Goal: Find specific page/section: Find specific page/section

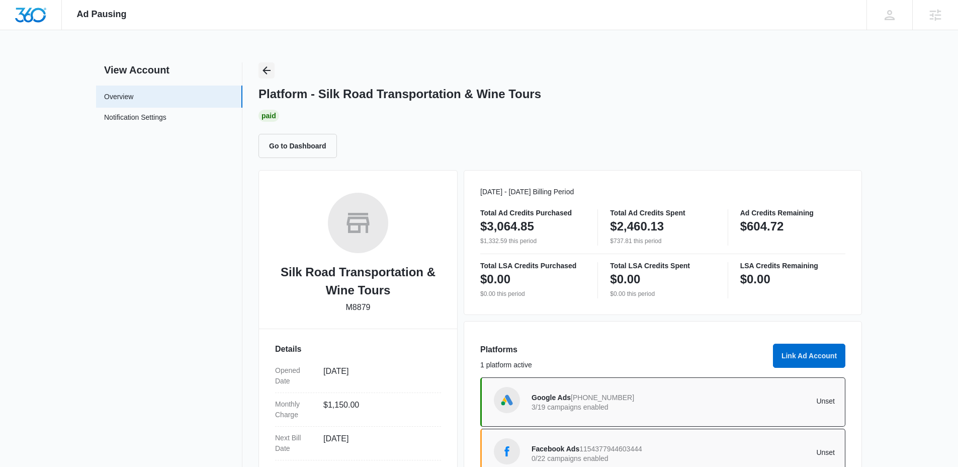
click at [272, 68] on icon "Back" at bounding box center [267, 70] width 12 height 12
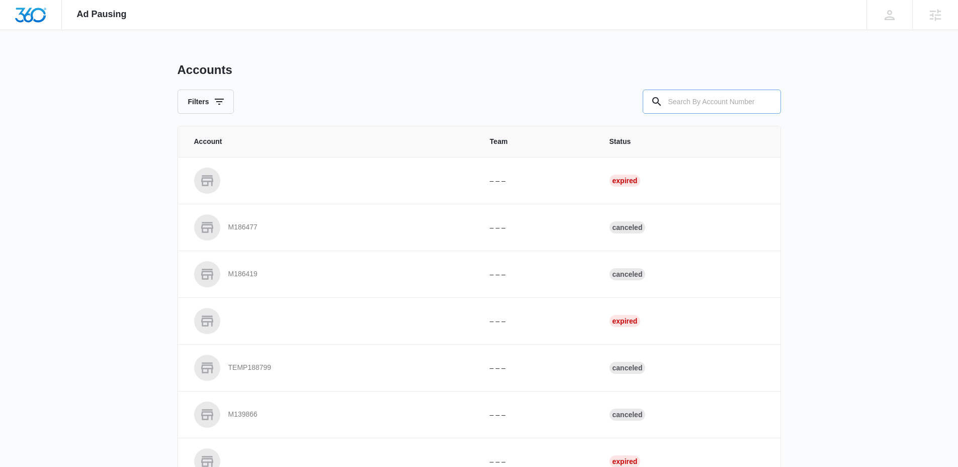
click at [661, 97] on icon at bounding box center [657, 102] width 12 height 12
drag, startPoint x: 670, startPoint y: 101, endPoint x: 493, endPoint y: 92, distance: 176.8
click at [667, 101] on input "text" at bounding box center [712, 102] width 138 height 24
paste input "M38326"
type input "M38326"
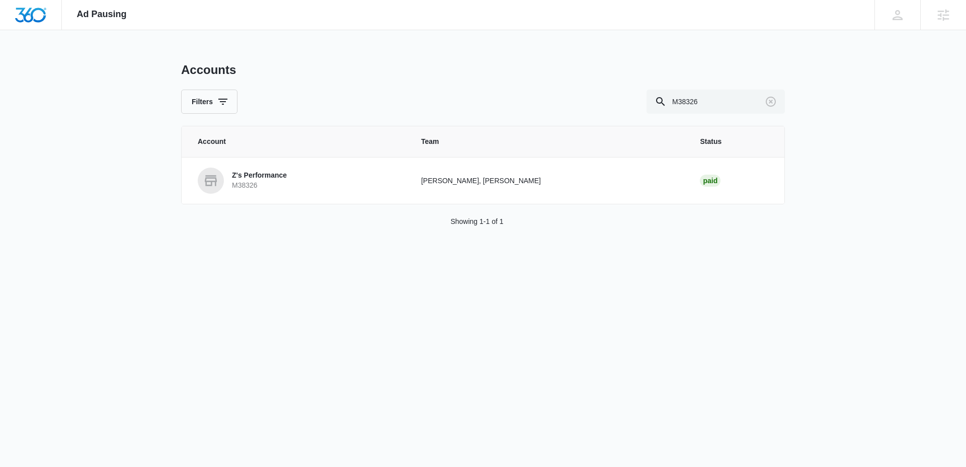
click at [244, 179] on p "Z's Performance" at bounding box center [259, 176] width 55 height 10
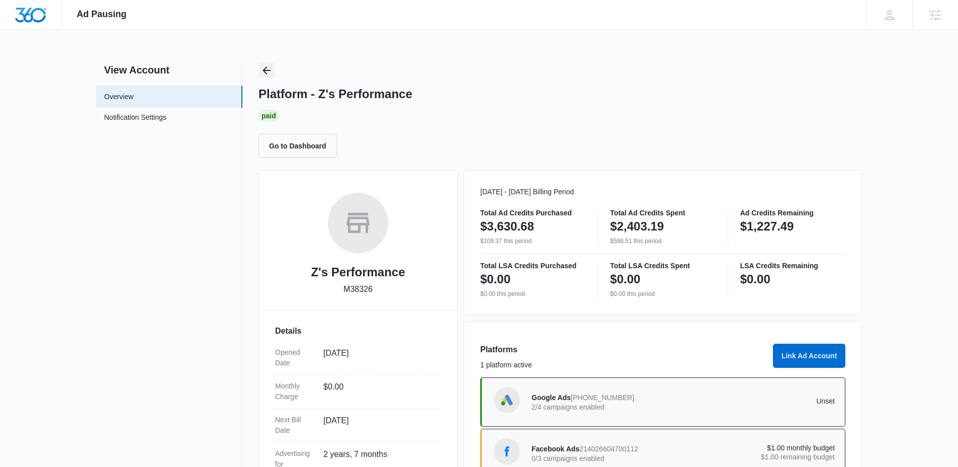
click at [264, 71] on icon "Back" at bounding box center [267, 70] width 12 height 12
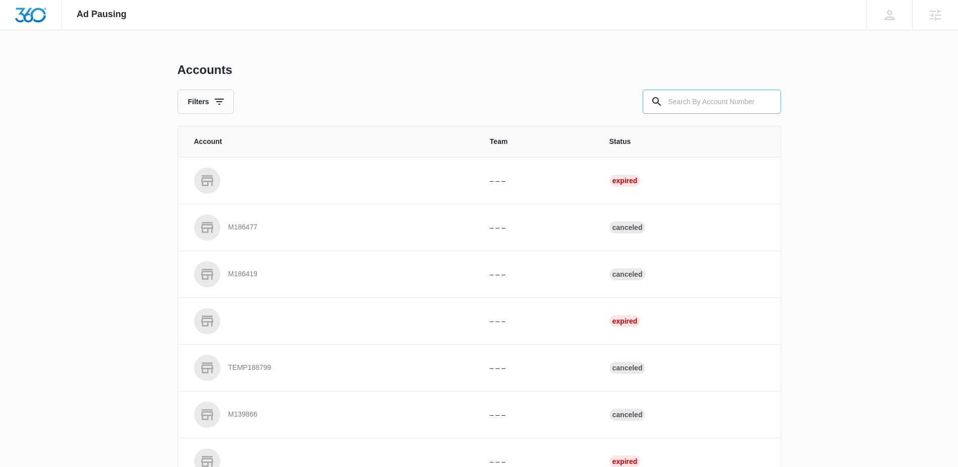
drag, startPoint x: 698, startPoint y: 106, endPoint x: 682, endPoint y: 105, distance: 15.7
click at [694, 106] on input "text" at bounding box center [712, 102] width 138 height 24
paste input "M173020"
type input "M173020"
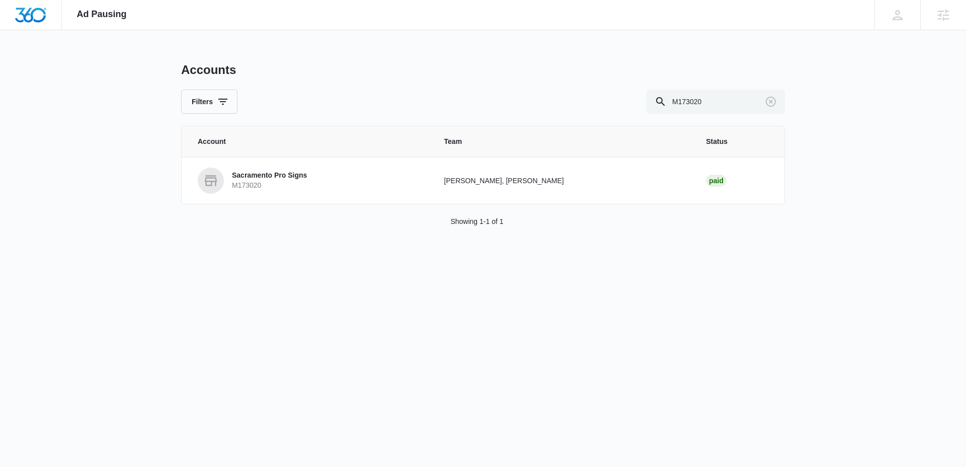
click at [268, 178] on p "Sacramento Pro Signs" at bounding box center [269, 176] width 75 height 10
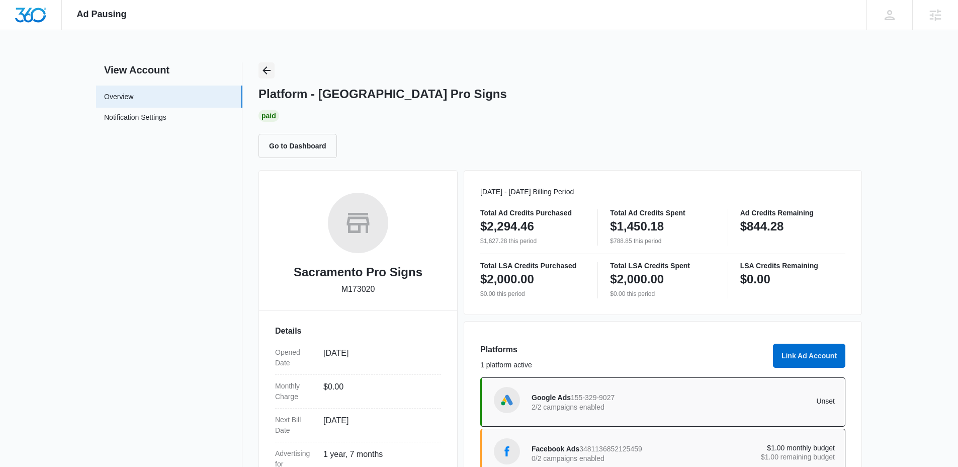
click at [261, 65] on icon "Back" at bounding box center [267, 70] width 12 height 12
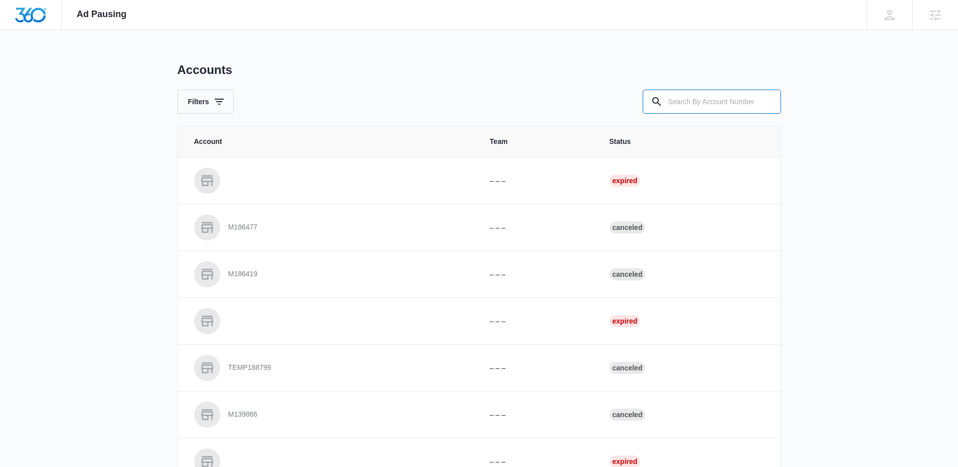
drag, startPoint x: 742, startPoint y: 94, endPoint x: 641, endPoint y: 94, distance: 101.1
click at [738, 95] on input "text" at bounding box center [712, 102] width 138 height 24
paste input "M322601"
type input "M322601"
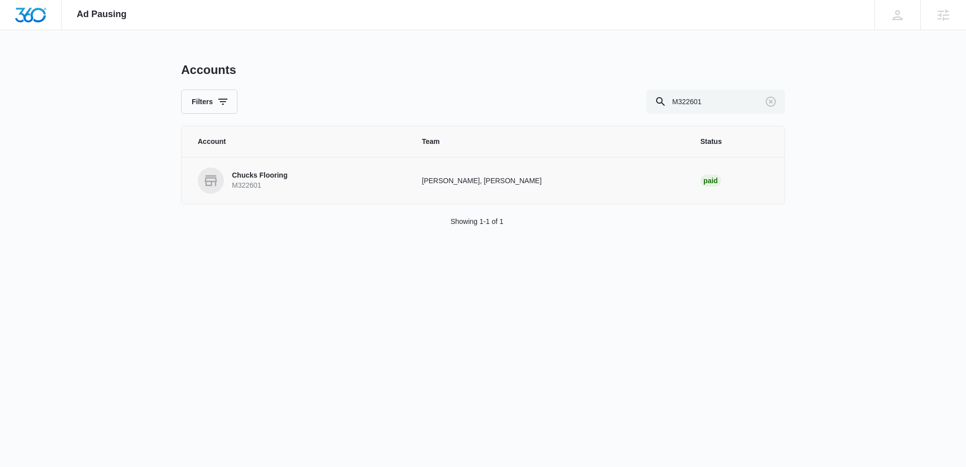
click at [273, 167] on link "Chucks Flooring M322601" at bounding box center [298, 180] width 200 height 26
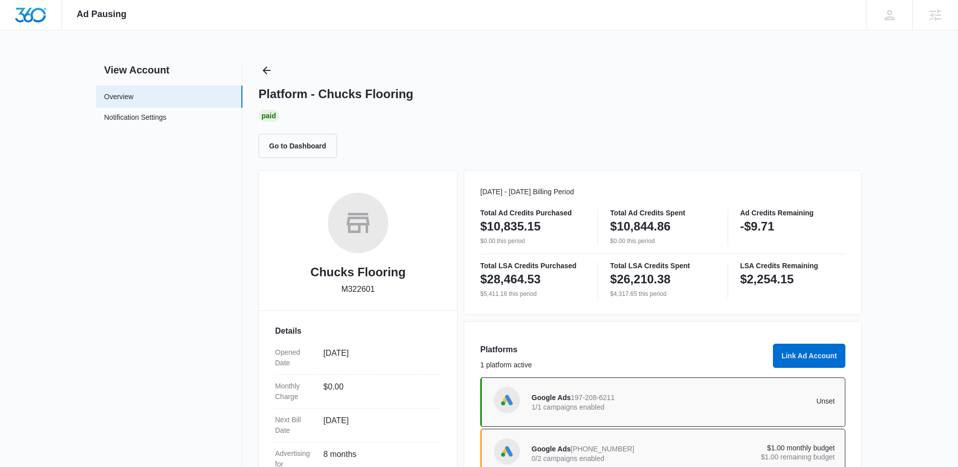
drag, startPoint x: 761, startPoint y: 265, endPoint x: 765, endPoint y: 273, distance: 9.2
click at [761, 266] on p "LSA Credits Remaining" at bounding box center [792, 265] width 105 height 7
click at [769, 277] on p "$2,254.15" at bounding box center [767, 279] width 54 height 16
click at [770, 279] on p "$2,254.15" at bounding box center [767, 279] width 54 height 16
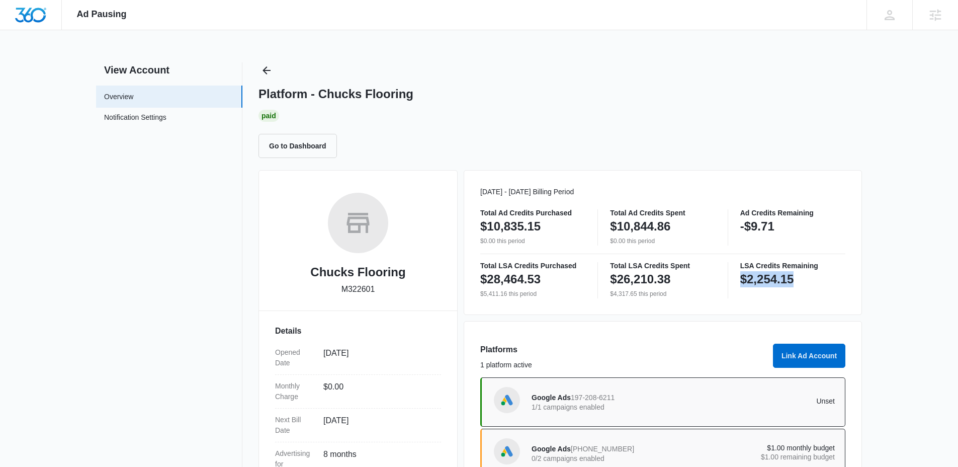
drag, startPoint x: 805, startPoint y: 282, endPoint x: 740, endPoint y: 280, distance: 65.4
click at [740, 280] on div "$2,254.15" at bounding box center [792, 279] width 105 height 20
copy p "$2,254.15"
click at [265, 65] on icon "Back" at bounding box center [267, 70] width 12 height 12
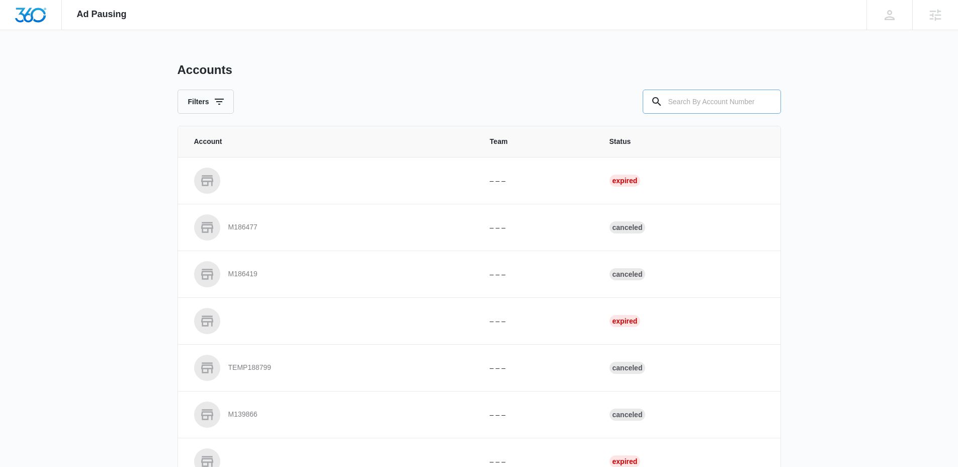
drag, startPoint x: 694, startPoint y: 103, endPoint x: 688, endPoint y: 103, distance: 6.0
click at [694, 103] on input "text" at bounding box center [712, 102] width 138 height 24
paste input "M182443"
type input "M182443"
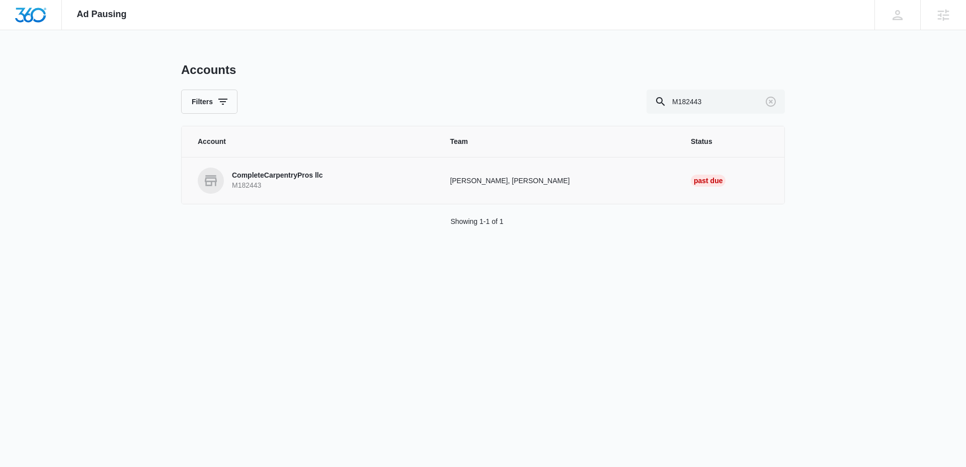
click at [269, 180] on p "CompleteCarpentryPros llc" at bounding box center [277, 176] width 91 height 10
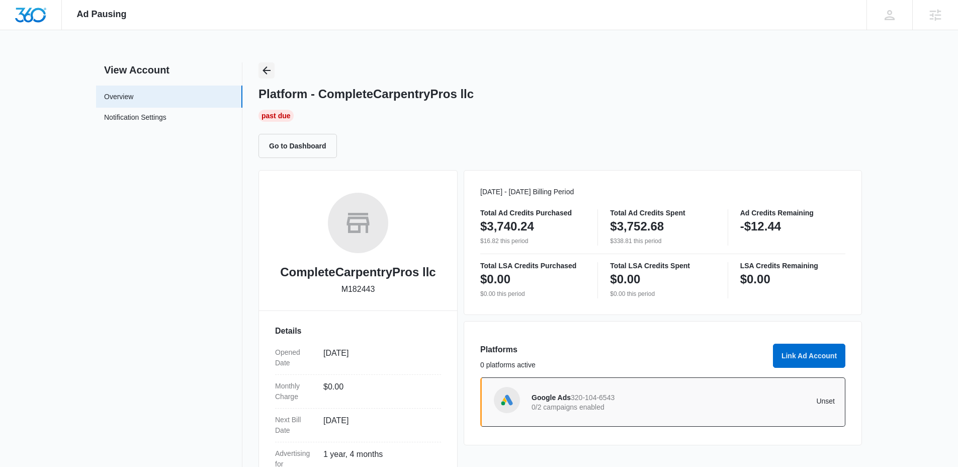
click at [271, 70] on icon "Back" at bounding box center [267, 70] width 12 height 12
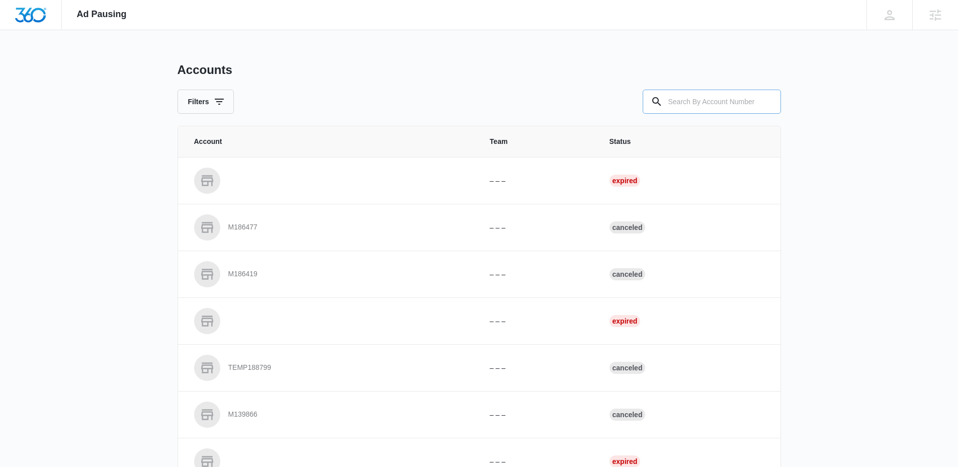
drag, startPoint x: 728, startPoint y: 110, endPoint x: 723, endPoint y: 107, distance: 5.9
click at [726, 109] on input "text" at bounding box center [712, 102] width 138 height 24
paste input "M8436"
type input "M8436"
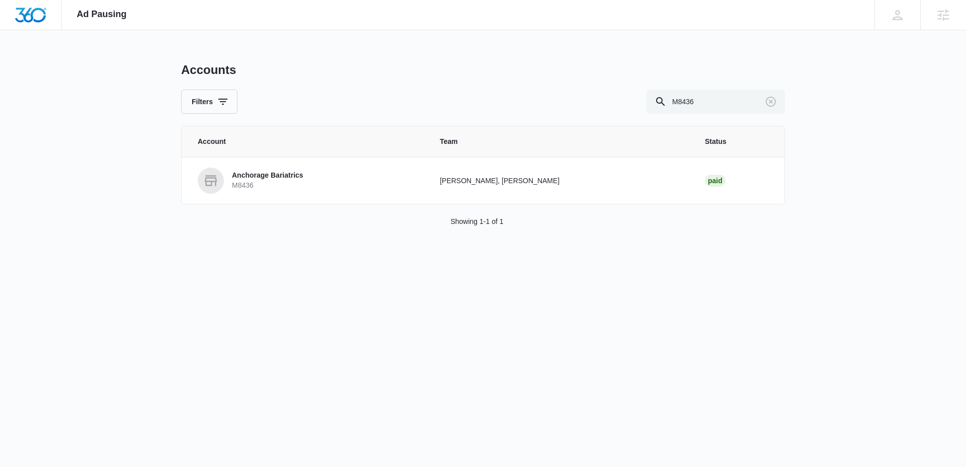
click at [261, 181] on p "M8436" at bounding box center [267, 186] width 71 height 10
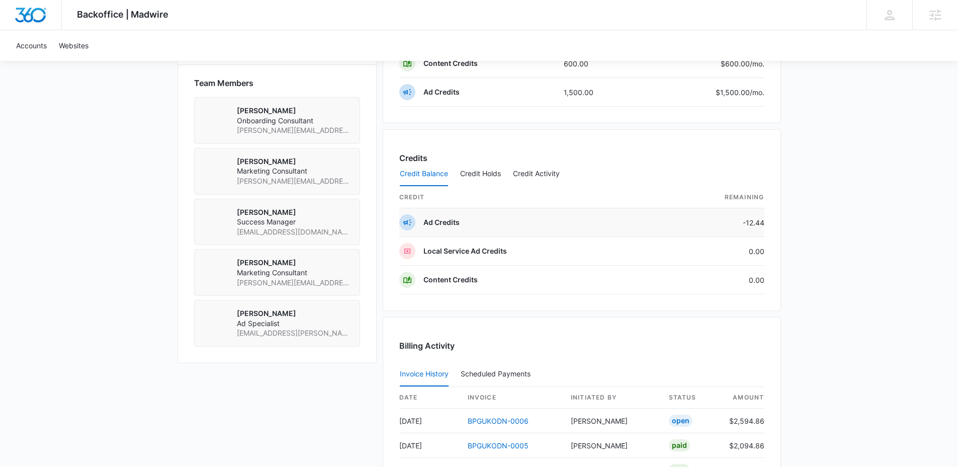
scroll to position [790, 0]
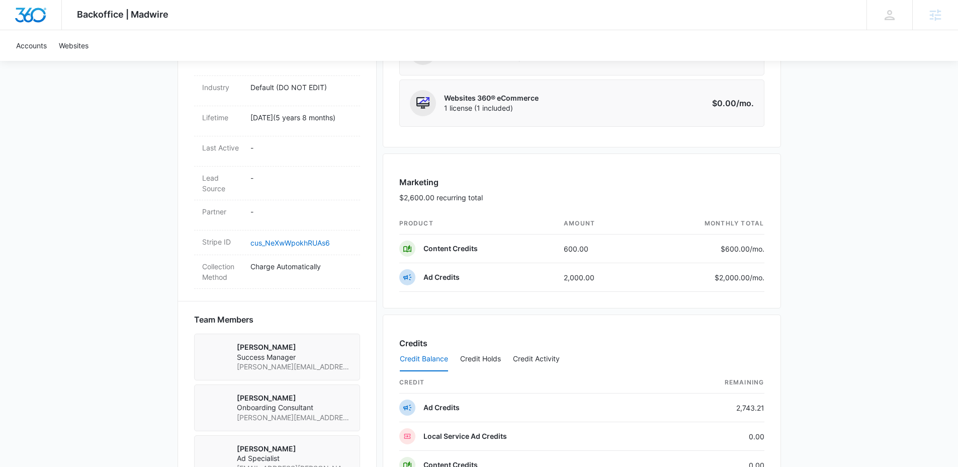
scroll to position [482, 0]
